Goal: Transaction & Acquisition: Book appointment/travel/reservation

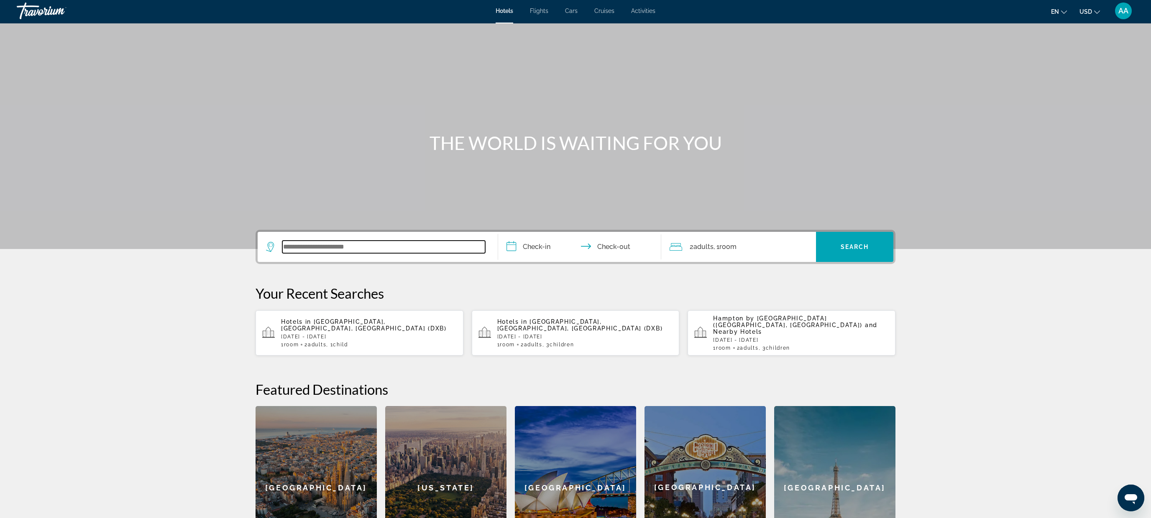
click at [366, 253] on input "Search widget" at bounding box center [383, 247] width 203 height 13
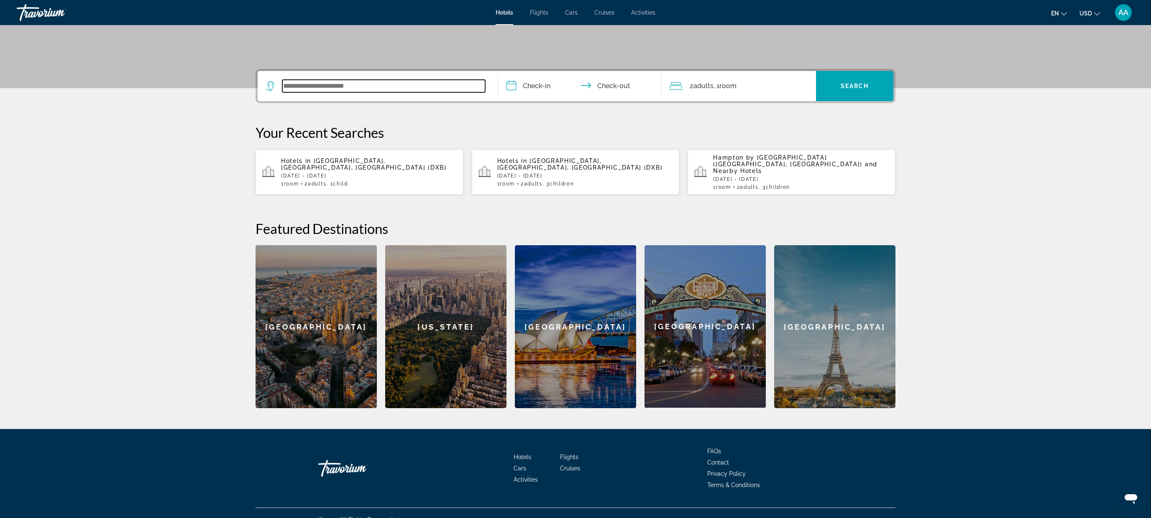
scroll to position [169, 0]
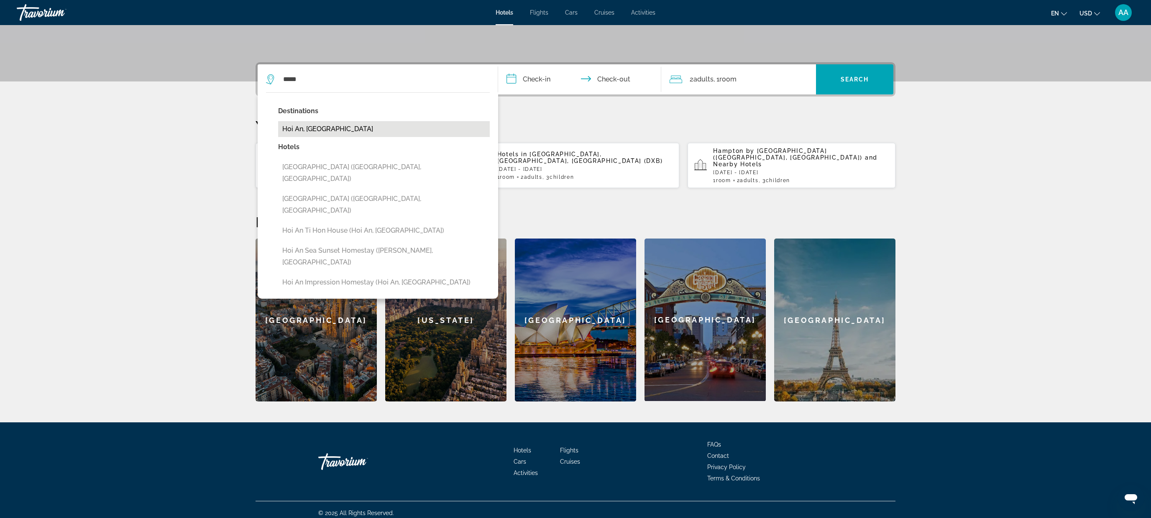
click at [339, 128] on button "Hoi An, Vietnam" at bounding box center [384, 129] width 212 height 16
type input "**********"
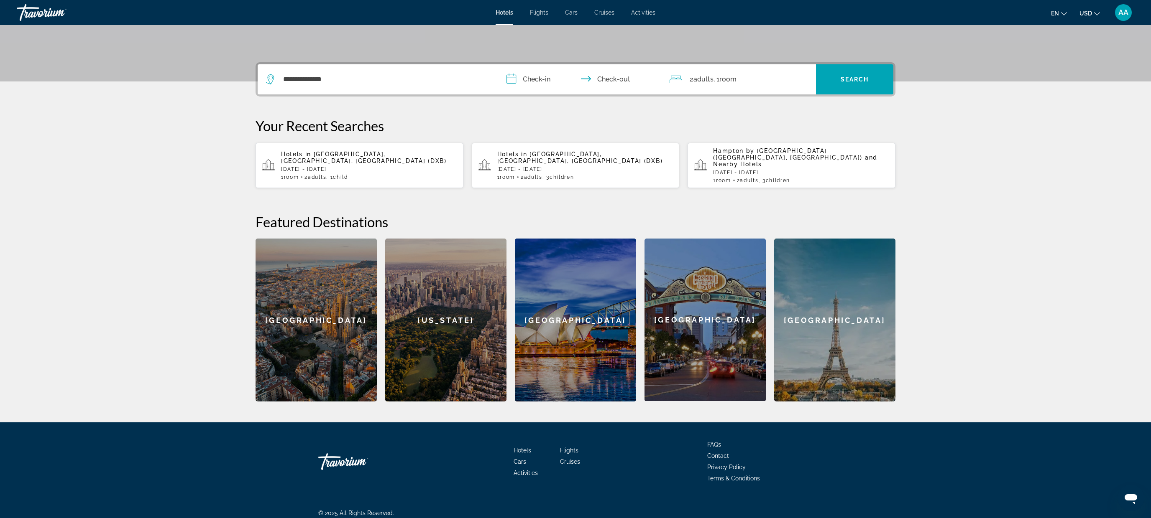
click at [540, 79] on input "**********" at bounding box center [581, 80] width 166 height 33
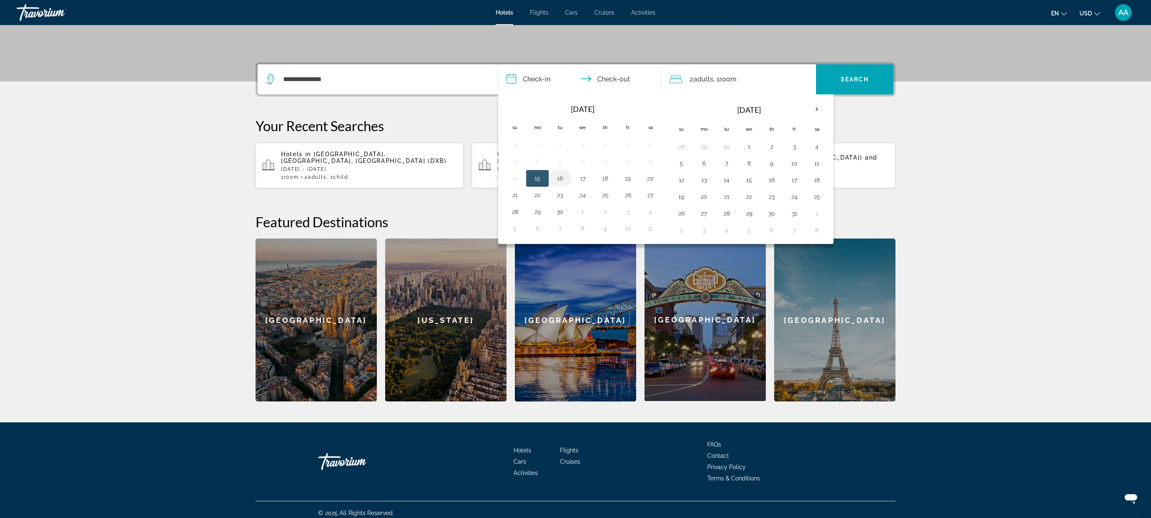
click at [559, 179] on button "16" at bounding box center [559, 179] width 13 height 12
click at [537, 181] on button "15" at bounding box center [537, 179] width 13 height 12
type input "**********"
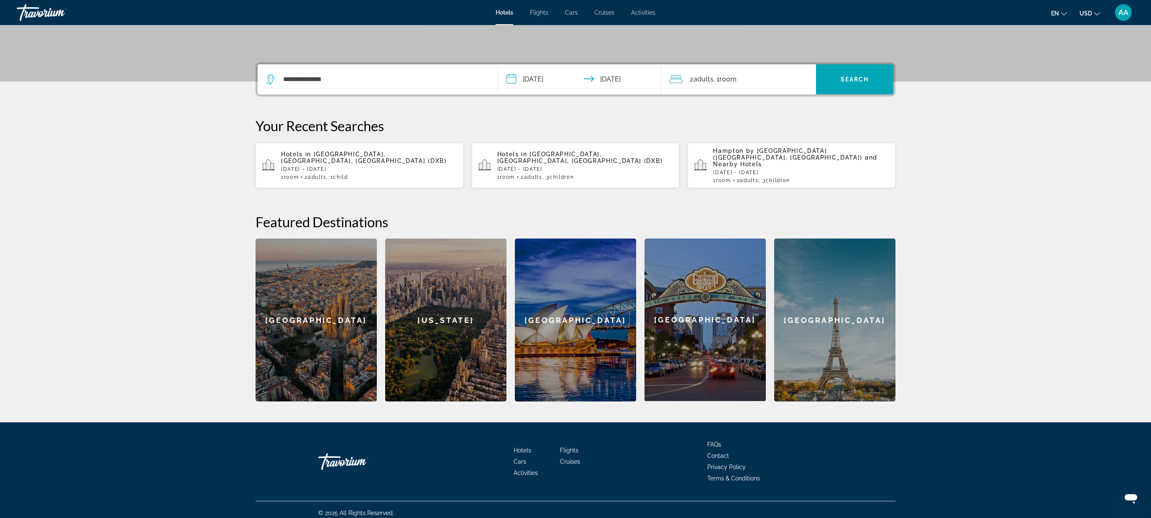
click at [773, 84] on div "2 Adult Adults , 1 Room rooms" at bounding box center [742, 80] width 146 height 12
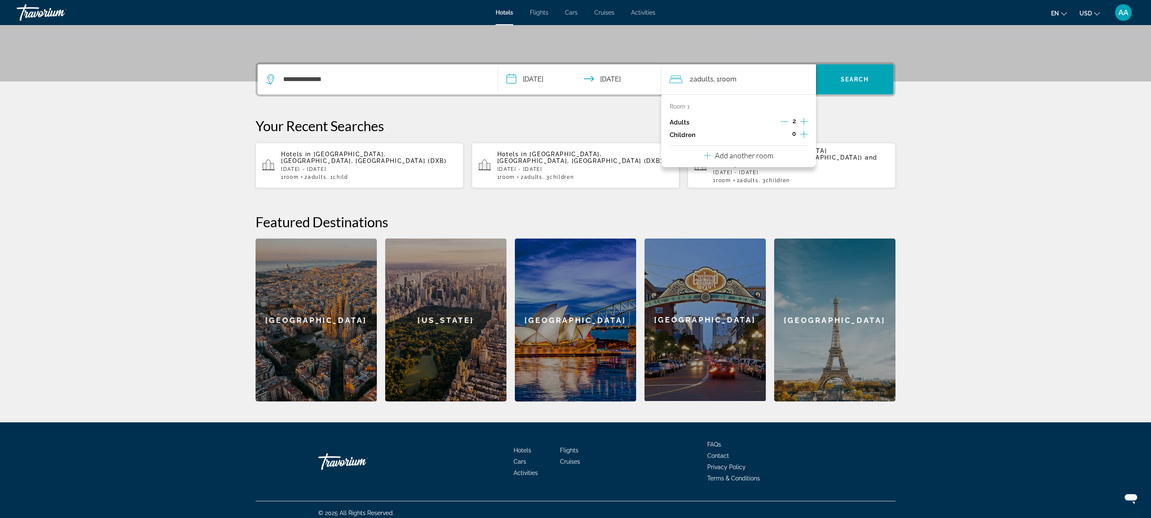
click at [806, 133] on icon "Increment children" at bounding box center [804, 134] width 8 height 10
click at [708, 161] on span "Travelers: 2 adults, 1 child" at bounding box center [700, 157] width 49 height 10
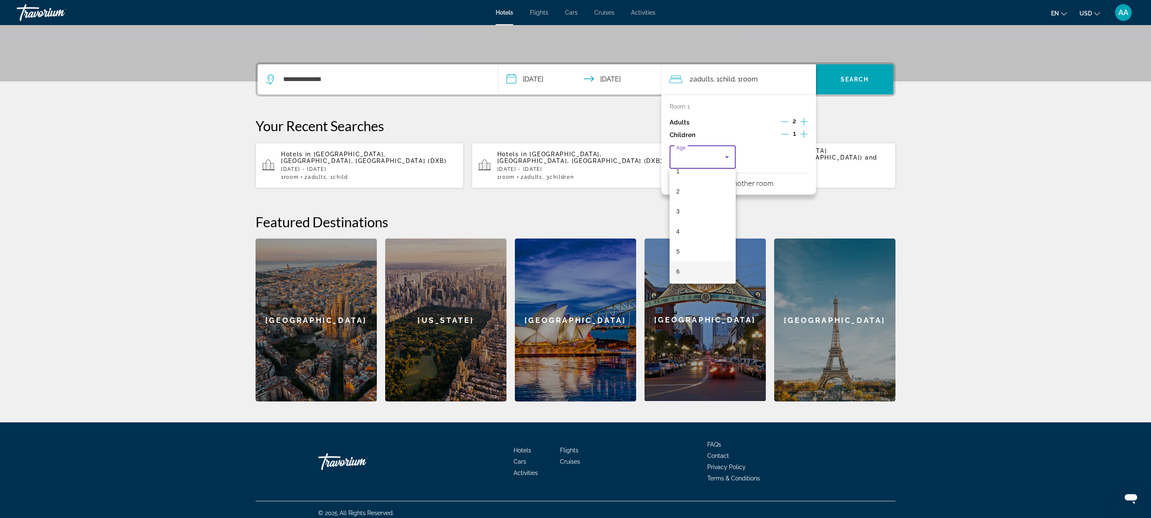
scroll to position [32, 0]
click at [688, 266] on mat-option "6" at bounding box center [702, 271] width 66 height 20
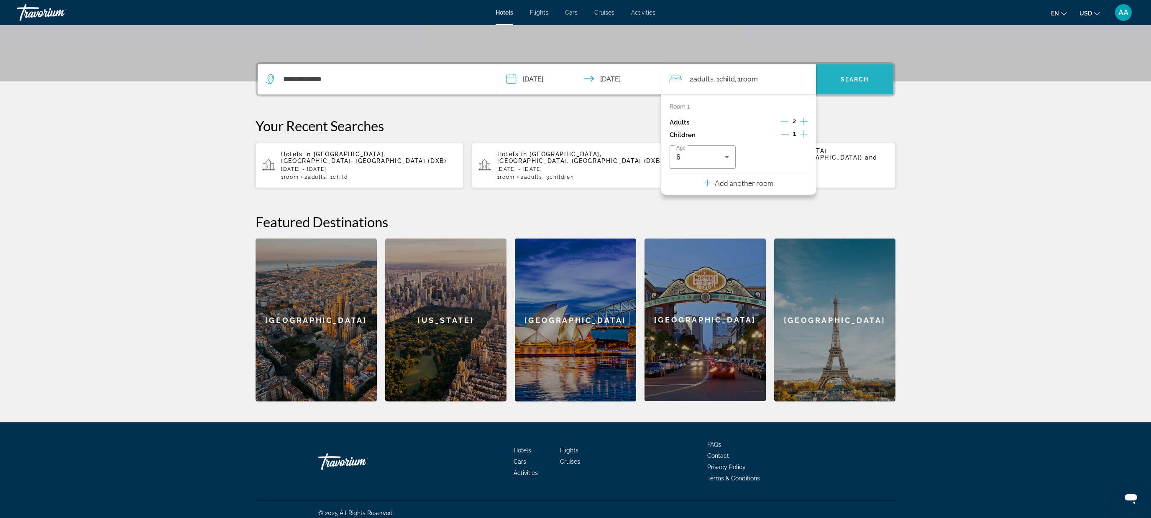
click at [844, 79] on span "Search" at bounding box center [854, 79] width 28 height 7
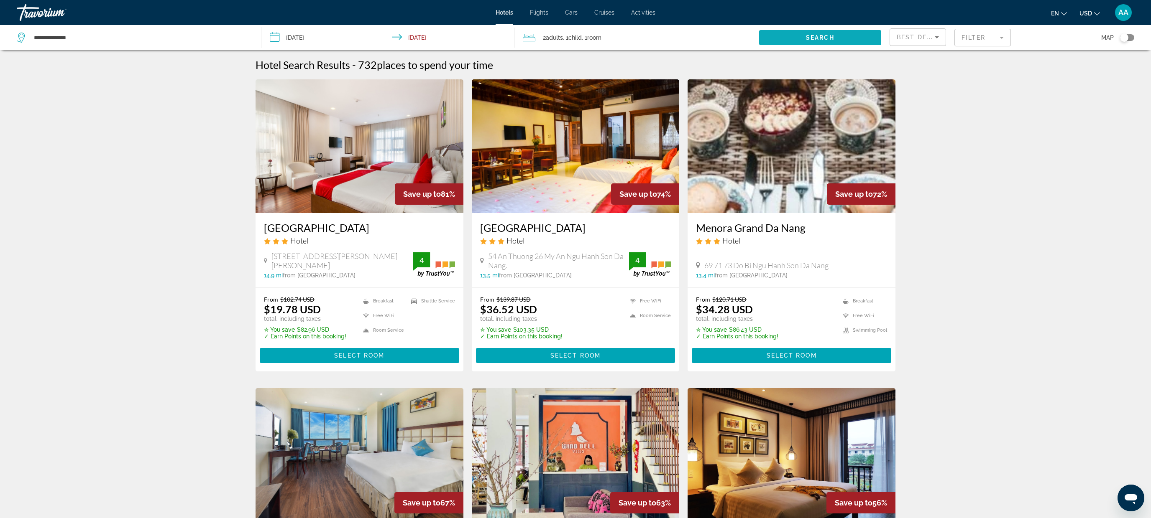
click at [827, 37] on span "Search" at bounding box center [820, 37] width 28 height 7
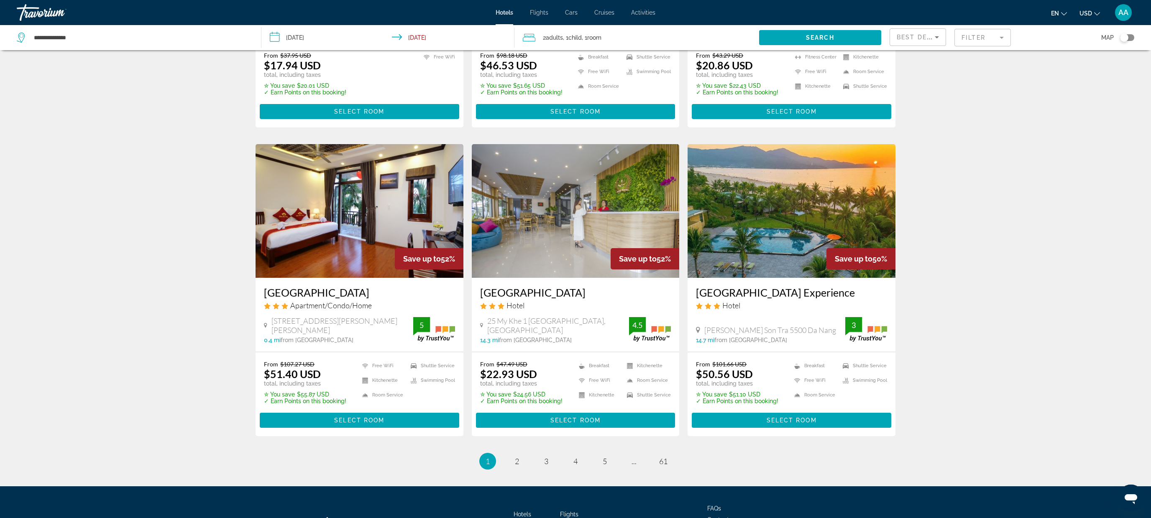
scroll to position [863, 0]
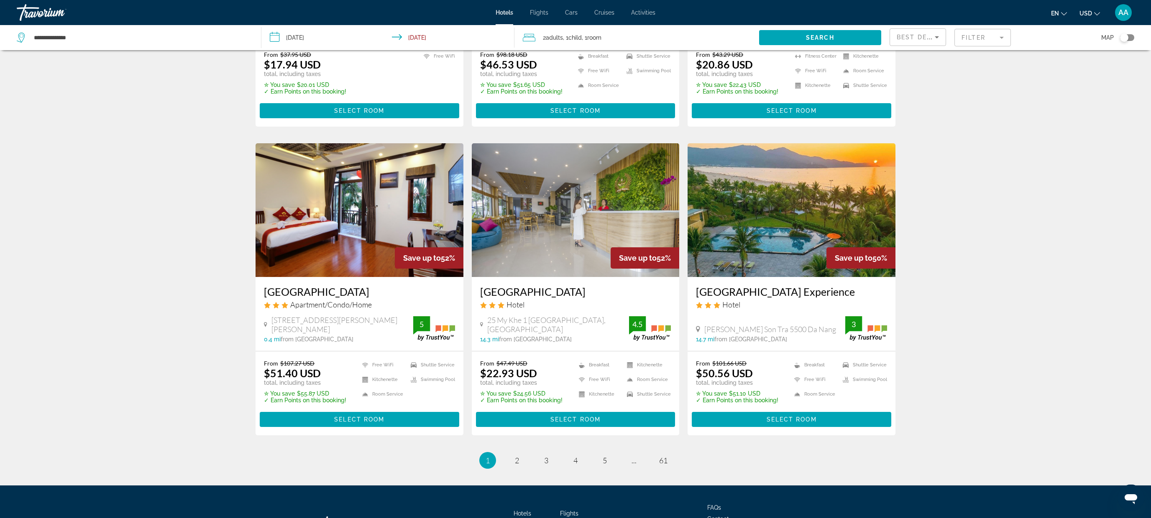
click at [518, 452] on li "page 2" at bounding box center [516, 460] width 17 height 17
click at [518, 456] on span "2" at bounding box center [517, 460] width 4 height 9
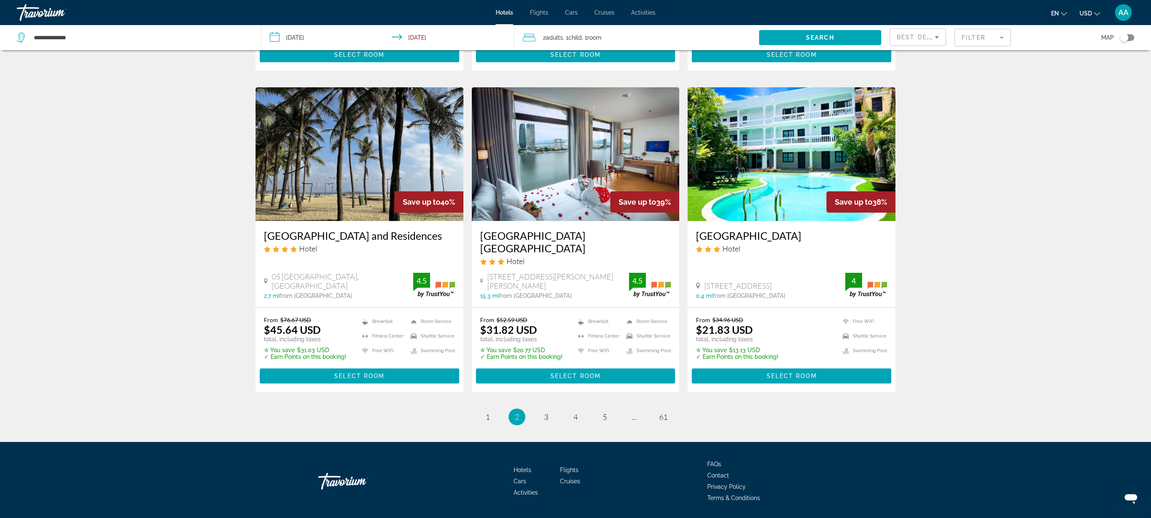
scroll to position [935, 0]
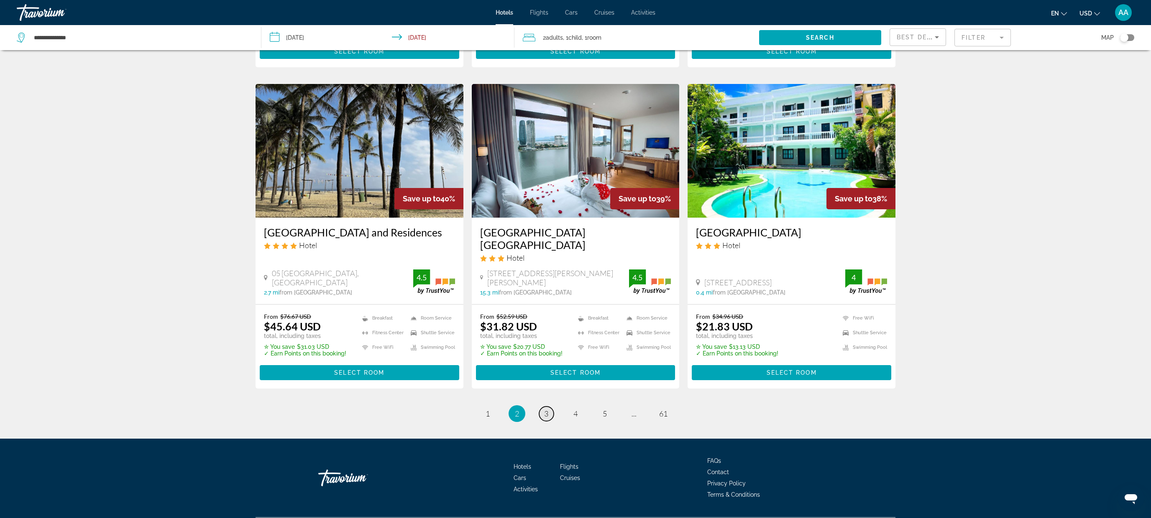
click at [542, 407] on link "page 3" at bounding box center [546, 414] width 15 height 15
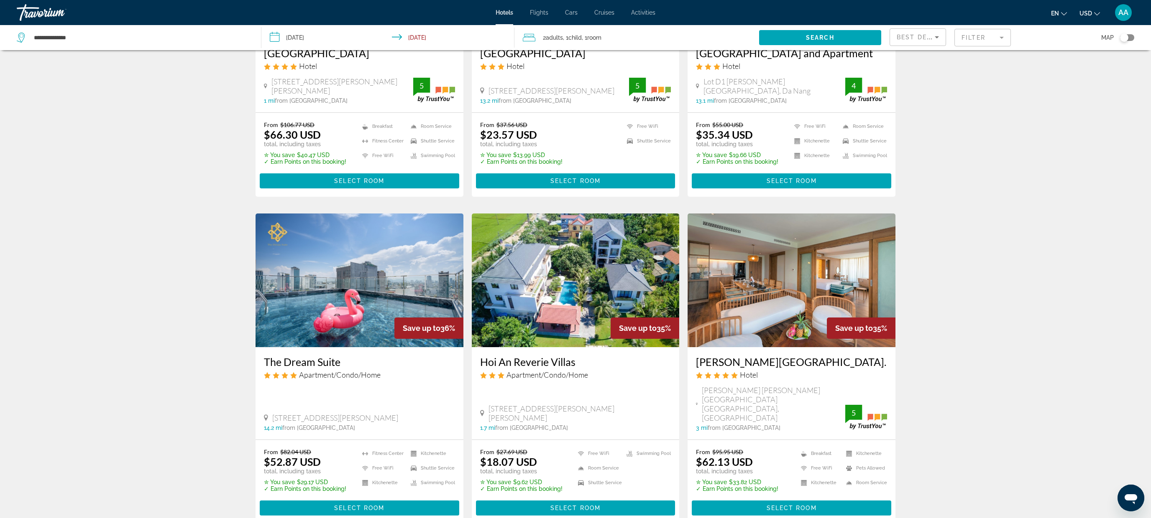
scroll to position [176, 0]
